Goal: Task Accomplishment & Management: Manage account settings

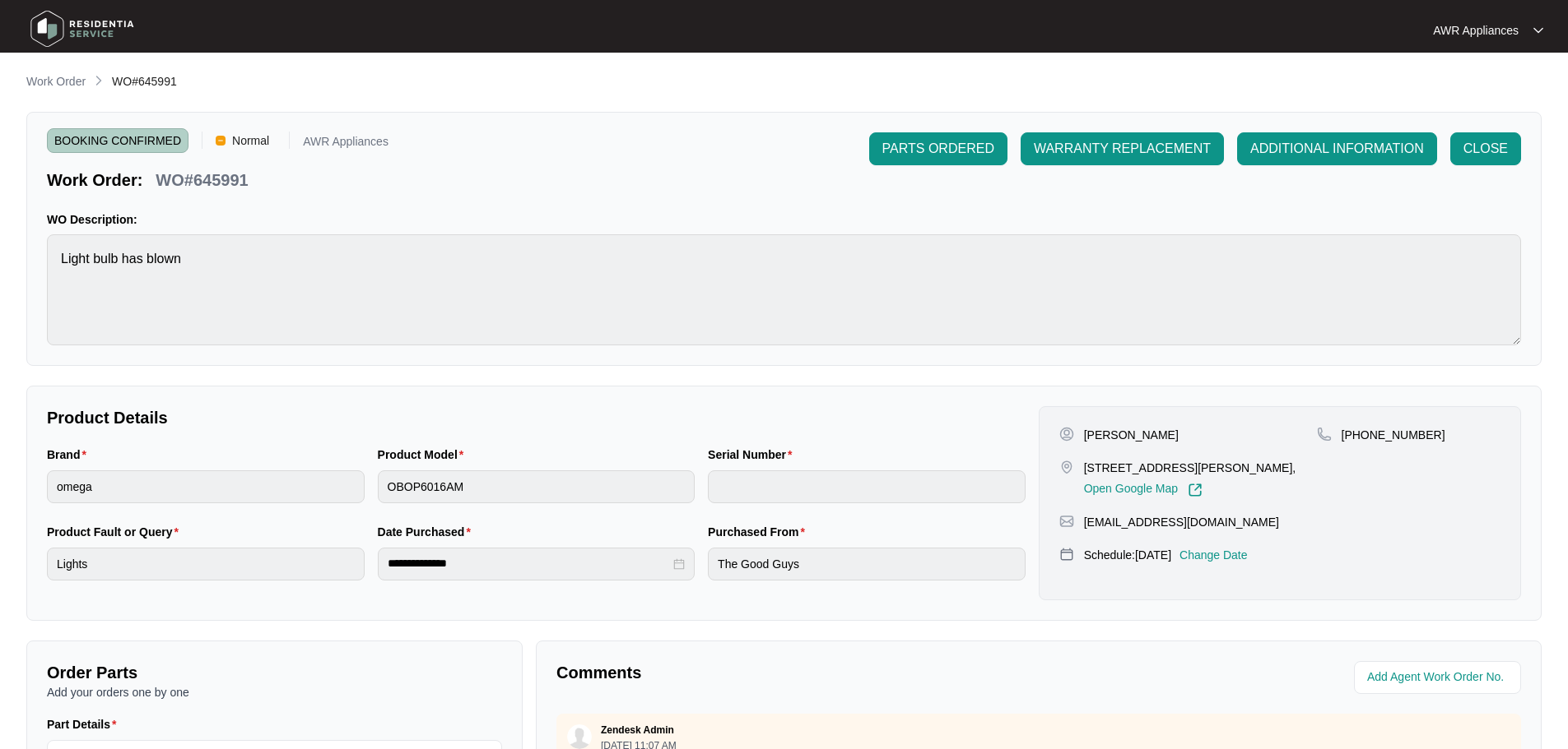
click at [51, 16] on img at bounding box center [82, 29] width 115 height 49
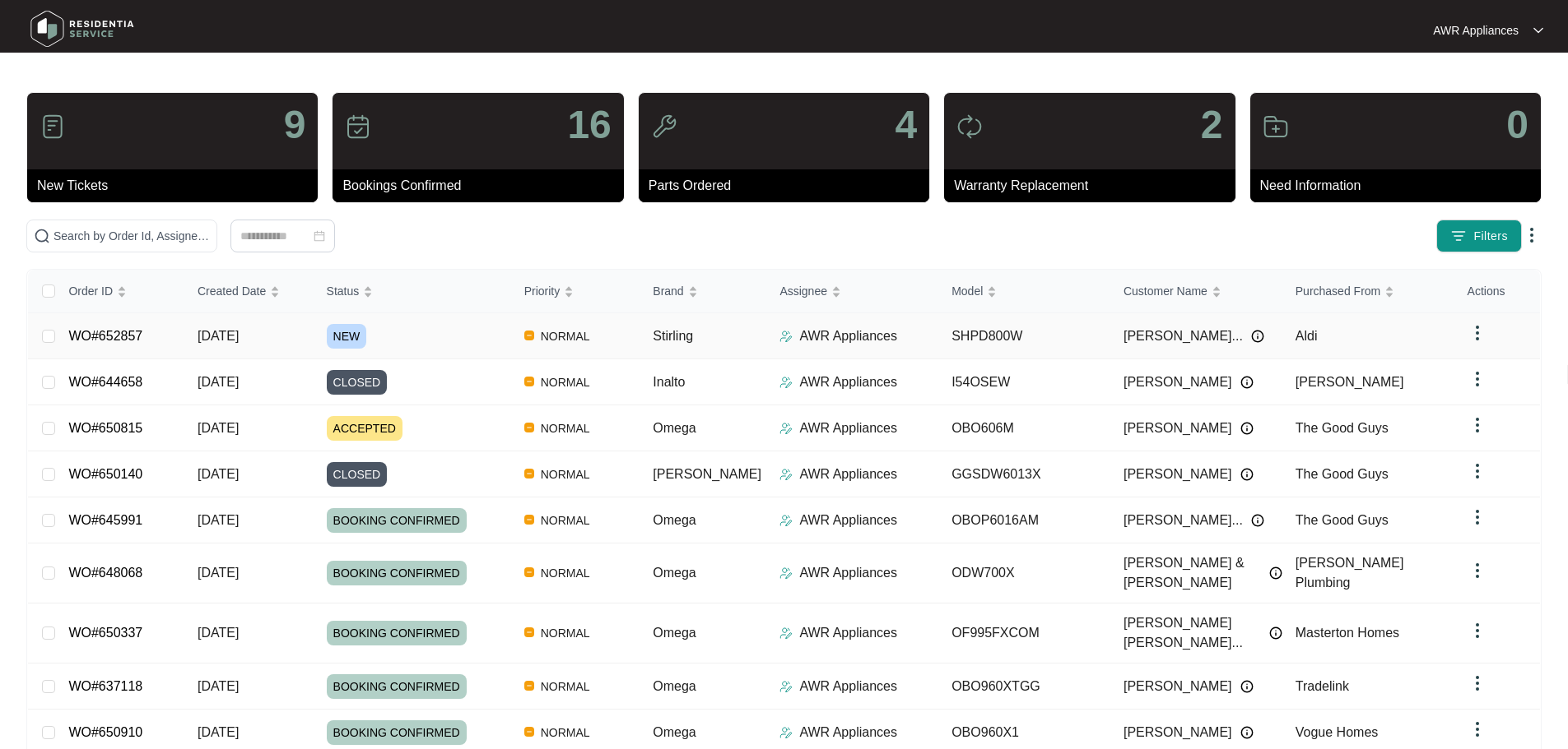
click at [222, 340] on span "[DATE]" at bounding box center [218, 335] width 41 height 14
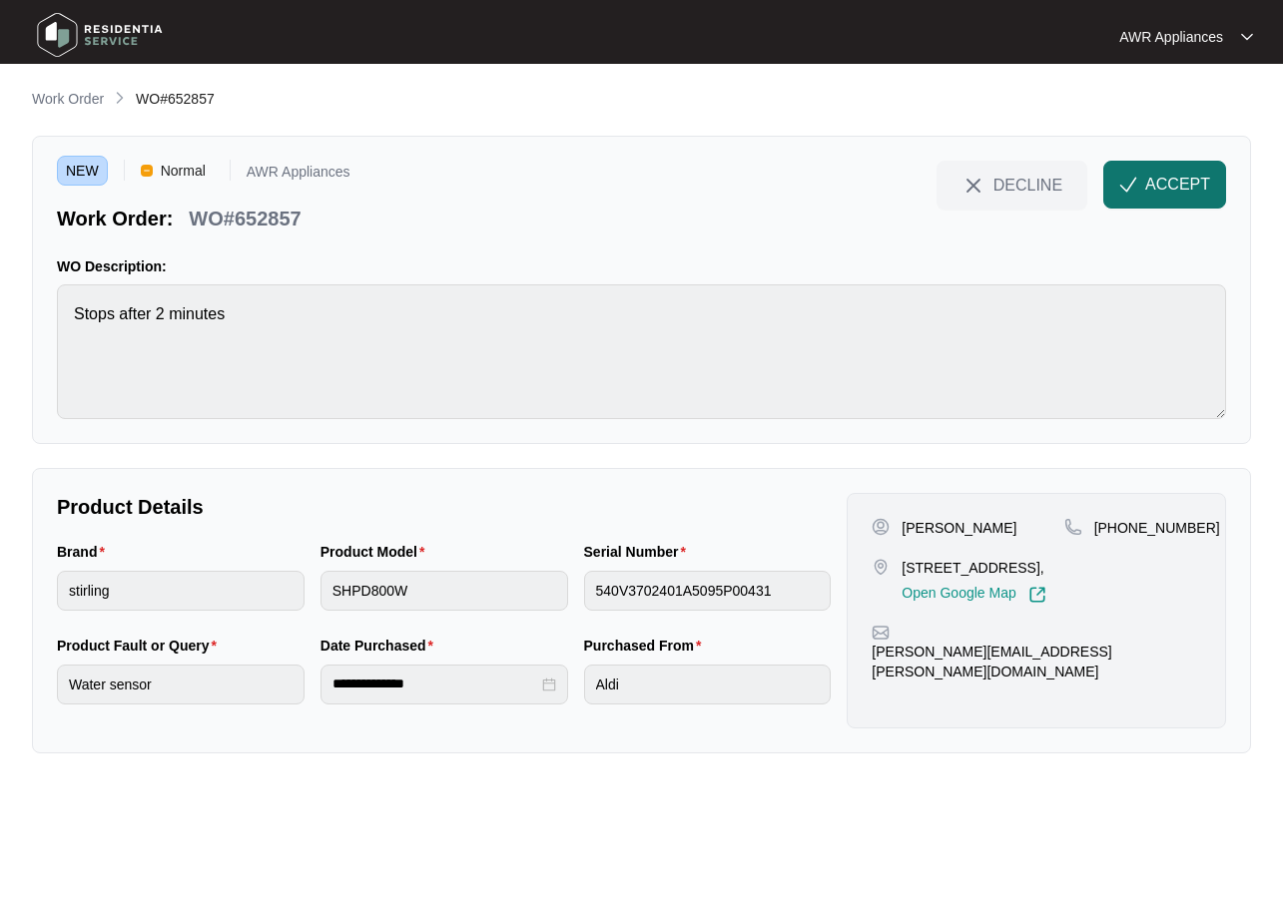
click at [1155, 183] on span "ACCEPT" at bounding box center [1177, 185] width 65 height 24
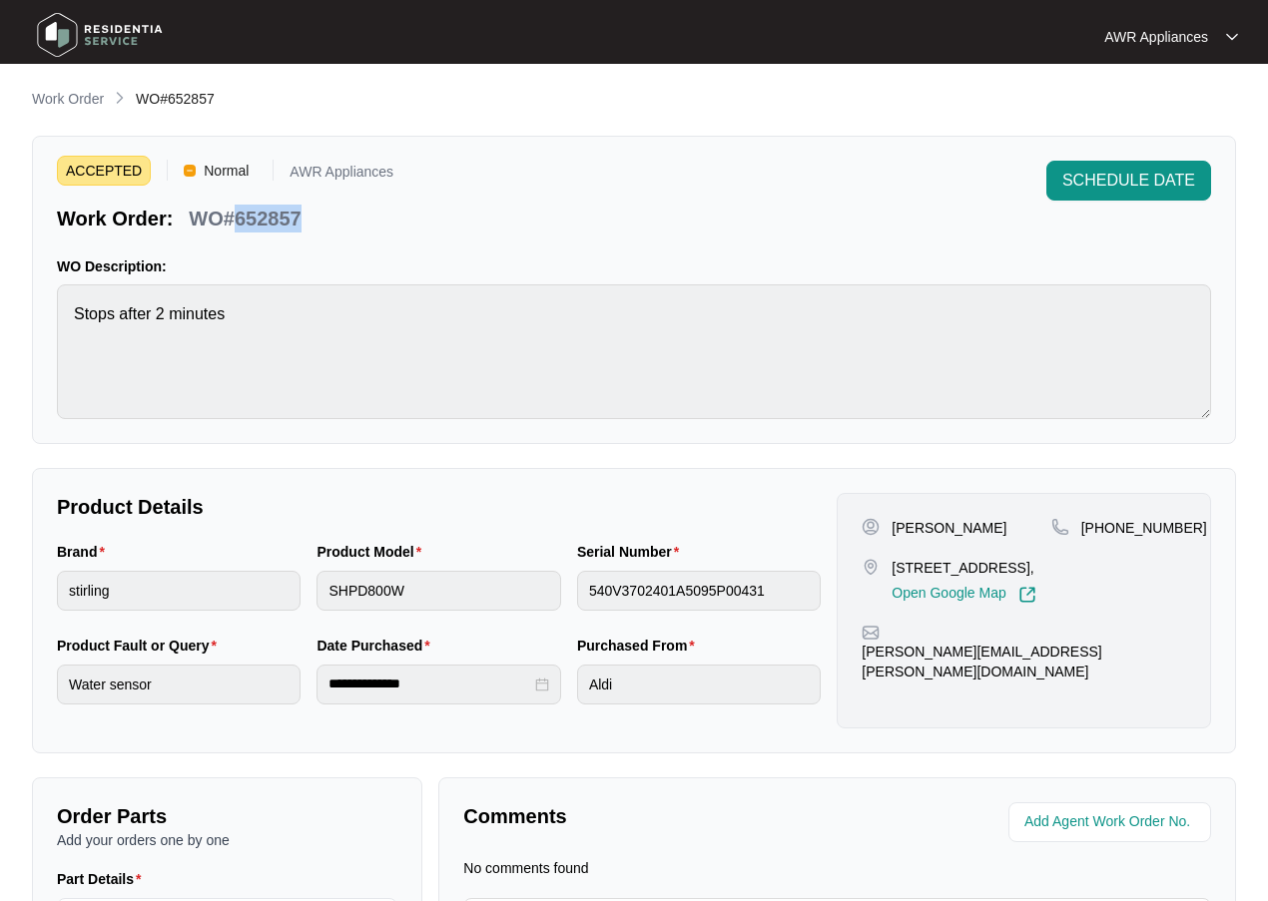
drag, startPoint x: 234, startPoint y: 215, endPoint x: 307, endPoint y: 213, distance: 73.9
click at [307, 213] on div "WO#652857" at bounding box center [245, 215] width 128 height 35
copy p "652857"
drag, startPoint x: 889, startPoint y: 531, endPoint x: 1014, endPoint y: 527, distance: 124.9
click at [1014, 527] on div "[PERSON_NAME]" at bounding box center [956, 528] width 189 height 20
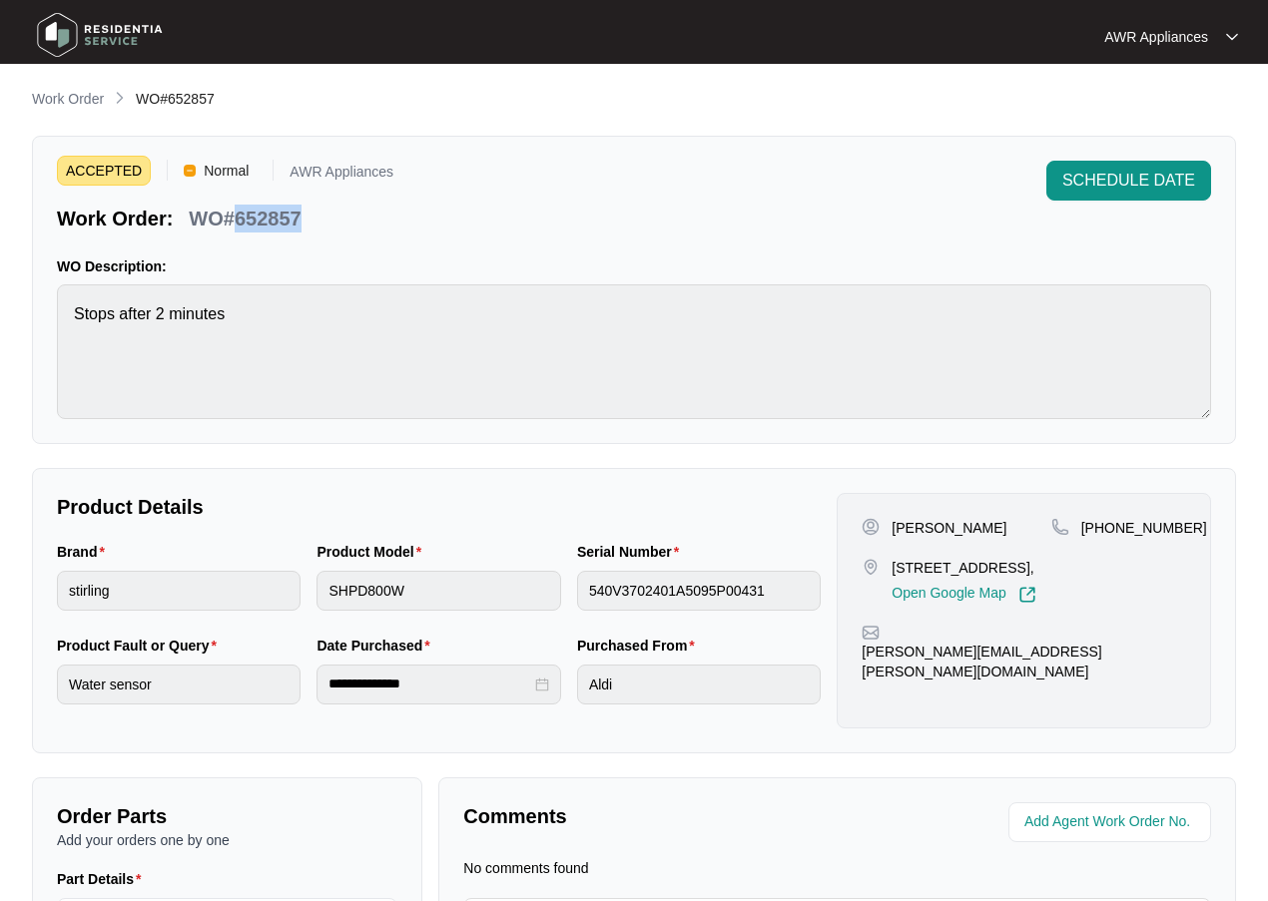
copy p "[PERSON_NAME]"
drag, startPoint x: 885, startPoint y: 659, endPoint x: 1141, endPoint y: 654, distance: 255.6
click at [1141, 654] on div "[PERSON_NAME][EMAIL_ADDRESS][PERSON_NAME][DOMAIN_NAME]" at bounding box center [1024, 653] width 324 height 58
copy p "[PERSON_NAME][EMAIL_ADDRESS][PERSON_NAME][DOMAIN_NAME]"
drag, startPoint x: 1105, startPoint y: 529, endPoint x: 1171, endPoint y: 517, distance: 67.0
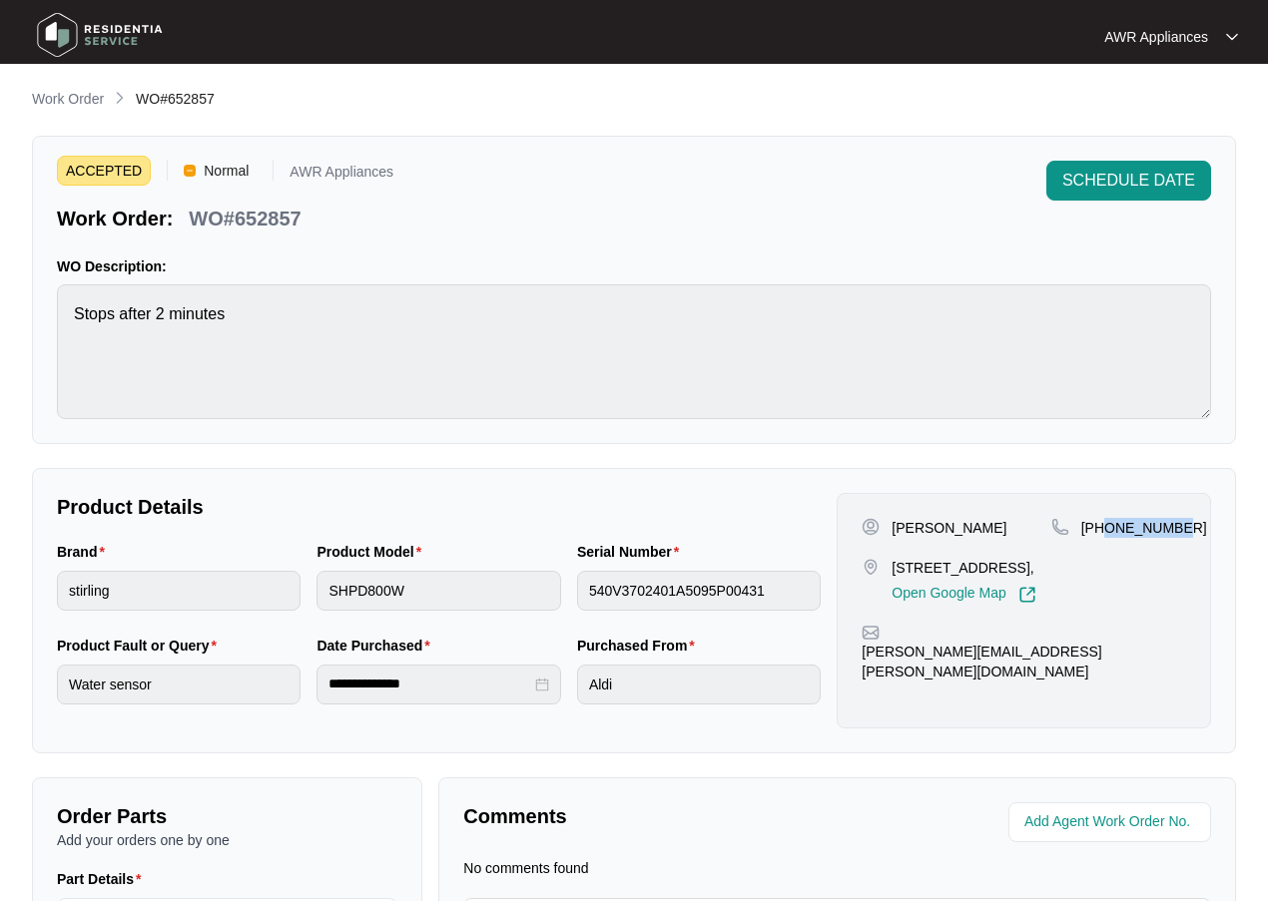
click at [1171, 518] on p "[PHONE_NUMBER]" at bounding box center [1144, 528] width 126 height 20
copy p "419681502"
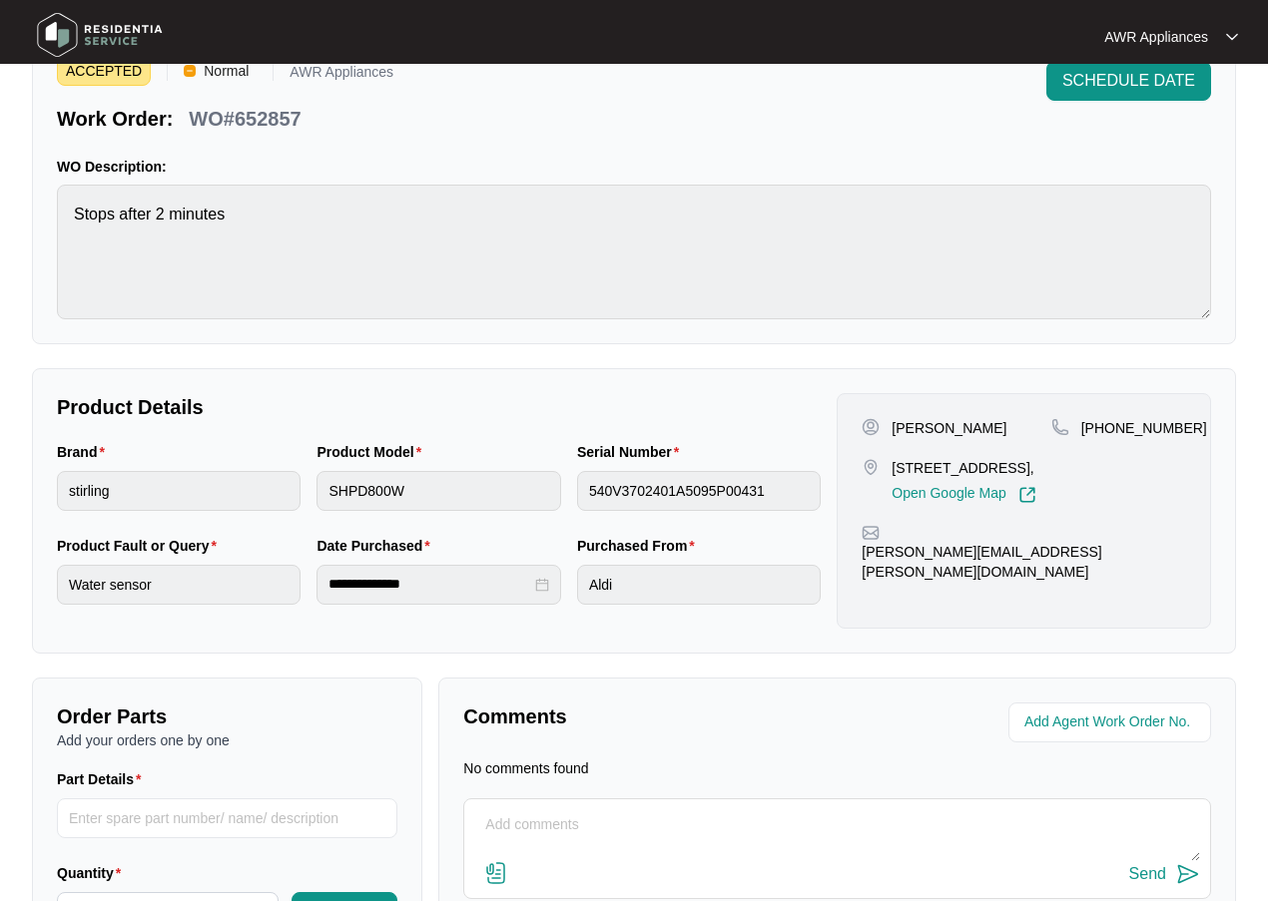
click at [502, 388] on div "**********" at bounding box center [634, 511] width 1204 height 286
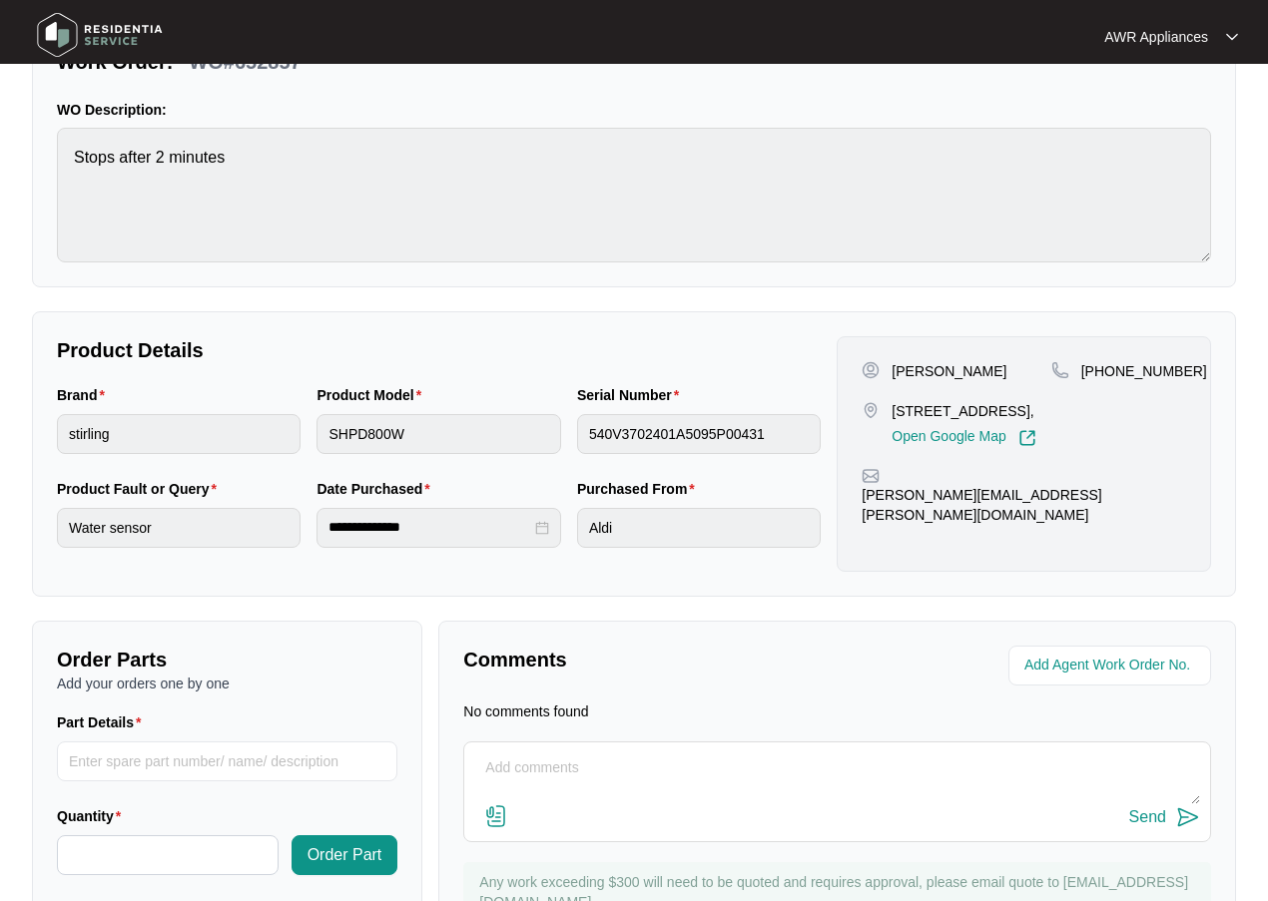
scroll to position [256, 0]
